Goal: Transaction & Acquisition: Purchase product/service

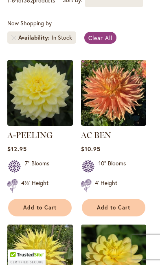
scroll to position [206, 0]
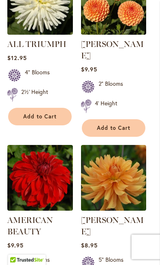
scroll to position [829, 0]
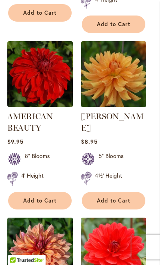
click at [60, 192] on button "Add to Cart" at bounding box center [40, 201] width 64 height 18
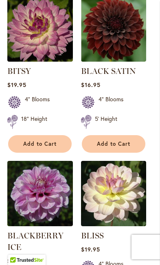
scroll to position [3068, 0]
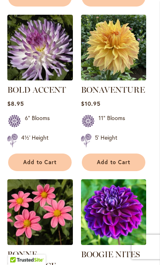
scroll to position [3719, 0]
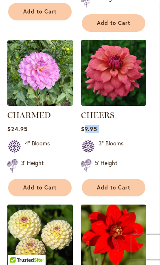
scroll to position [5460, 0]
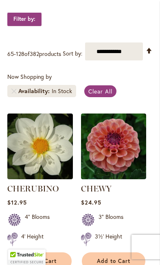
scroll to position [168, 0]
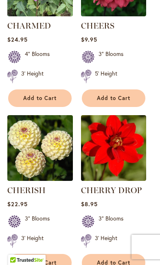
scroll to position [5460, 0]
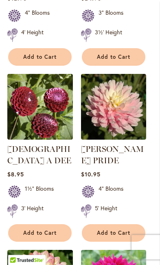
scroll to position [372, 0]
click at [112, 236] on span "Add to Cart" at bounding box center [113, 232] width 33 height 7
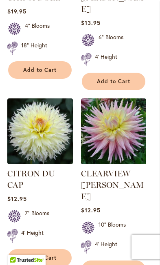
scroll to position [728, 0]
click at [64, 249] on button "Add to Cart" at bounding box center [40, 258] width 64 height 18
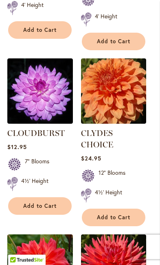
scroll to position [956, 0]
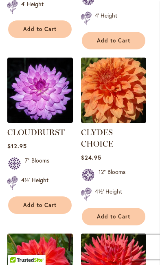
click at [88, 233] on img at bounding box center [114, 266] width 66 height 66
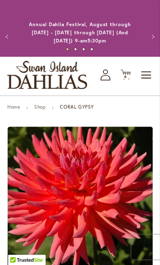
click at [87, 228] on img "CORAL GYPSY" at bounding box center [79, 199] width 145 height 146
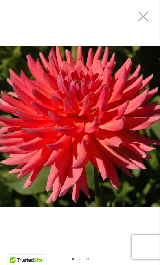
click at [86, 227] on div "CORAL GYPSY" at bounding box center [80, 126] width 160 height 252
click at [86, 223] on div "CORAL GYPSY" at bounding box center [80, 126] width 160 height 252
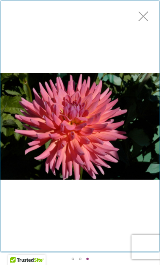
scroll to position [12, 0]
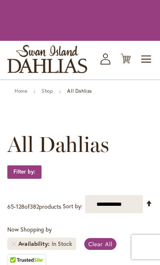
scroll to position [956, 0]
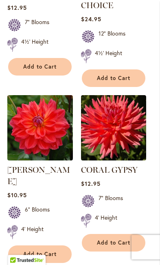
click at [52, 250] on span "Add to Cart" at bounding box center [39, 253] width 33 height 7
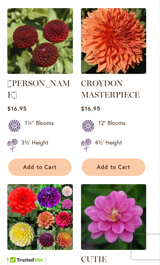
scroll to position [1708, 0]
